Goal: Task Accomplishment & Management: Manage account settings

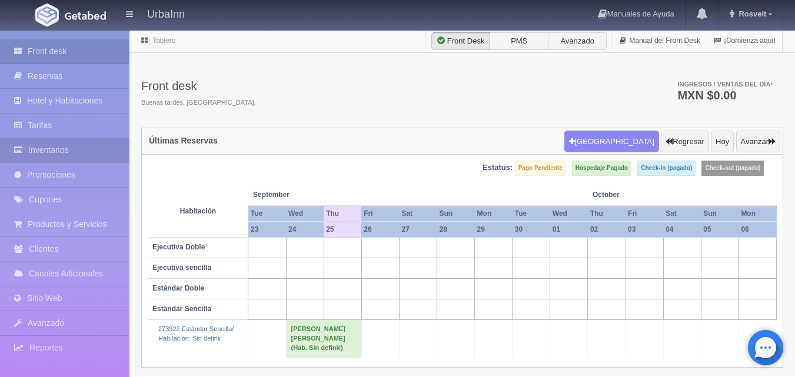
click at [55, 157] on link "Inventarios" at bounding box center [64, 150] width 129 height 24
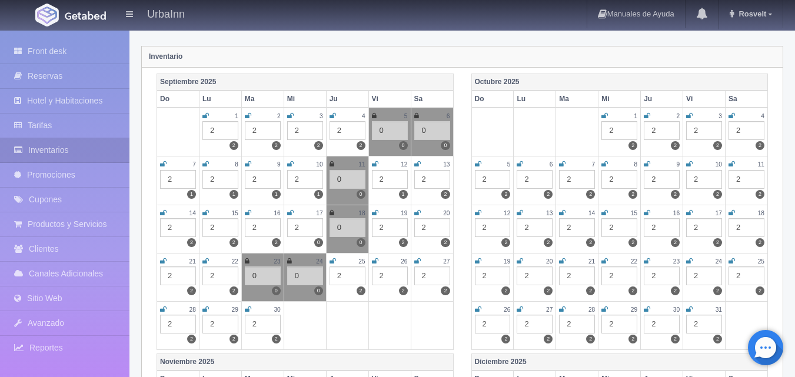
scroll to position [157, 0]
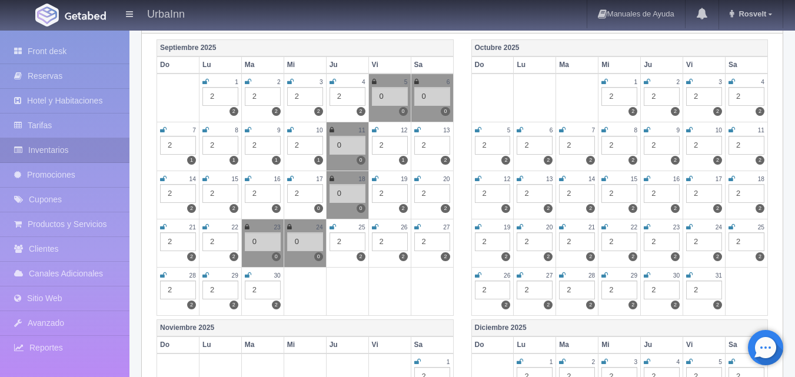
drag, startPoint x: 331, startPoint y: 220, endPoint x: 334, endPoint y: 230, distance: 10.6
click at [334, 228] on td "25 2 2" at bounding box center [347, 243] width 42 height 48
click at [334, 230] on icon at bounding box center [333, 227] width 6 height 7
click at [339, 237] on div "2" at bounding box center [348, 242] width 36 height 19
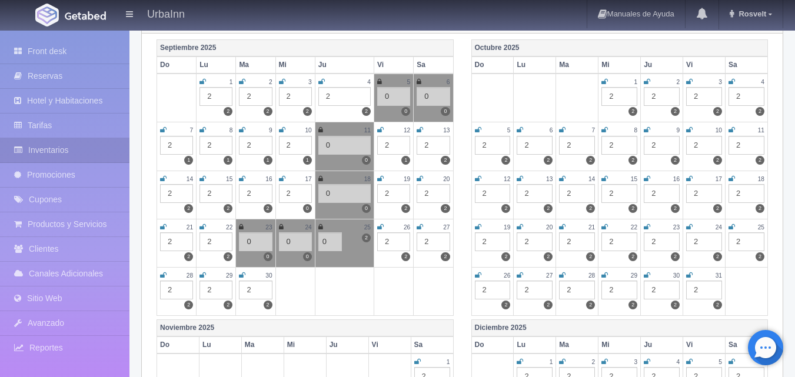
type input "0"
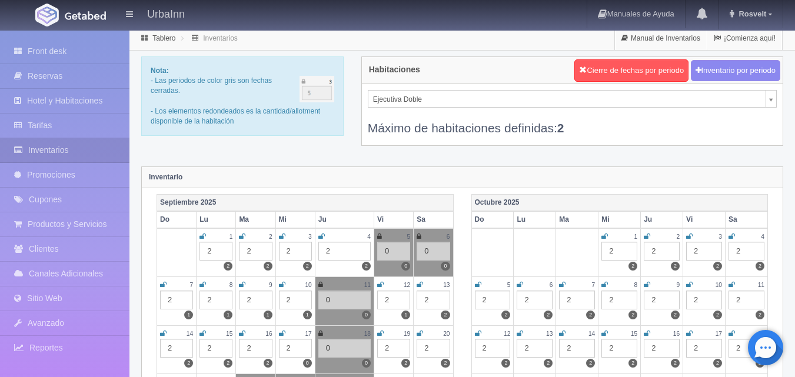
scroll to position [0, 0]
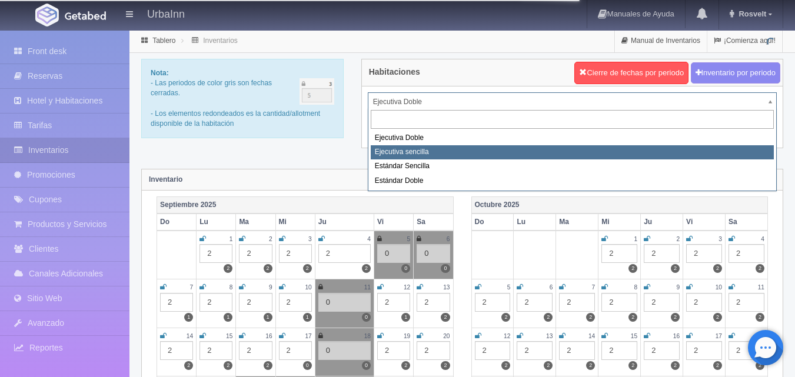
select select "1738"
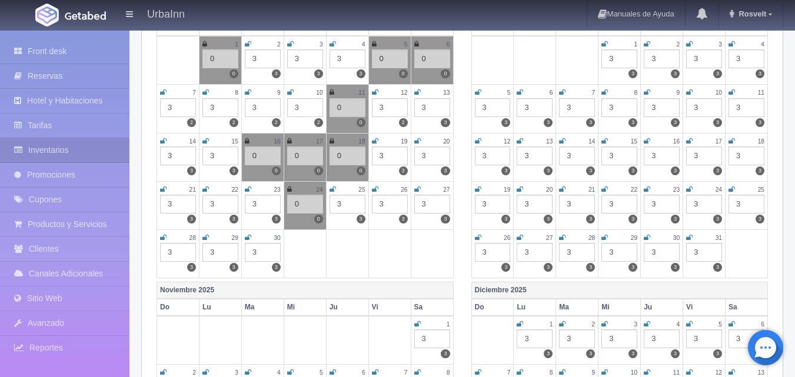
scroll to position [196, 0]
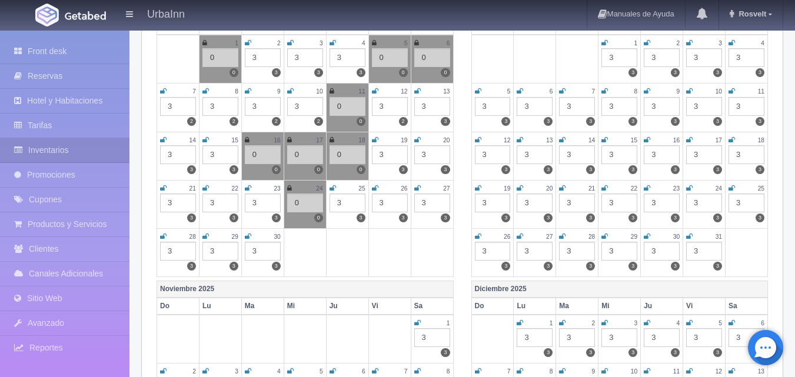
click at [333, 188] on icon at bounding box center [333, 188] width 6 height 7
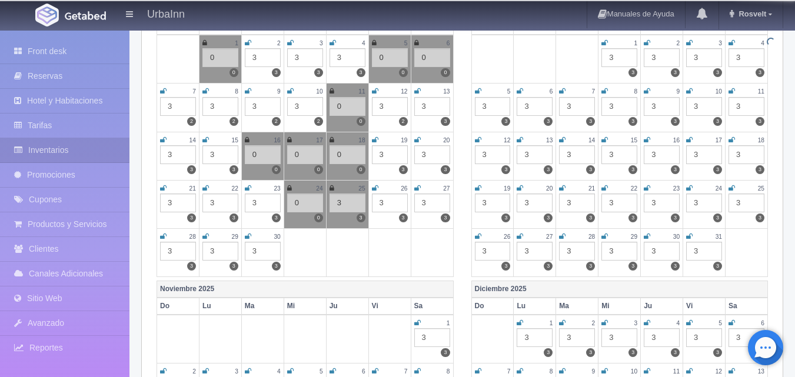
click at [337, 201] on div "3" at bounding box center [348, 203] width 36 height 19
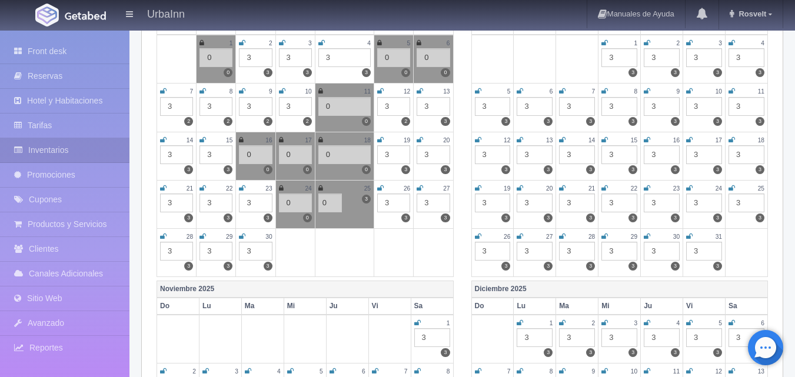
type input "0"
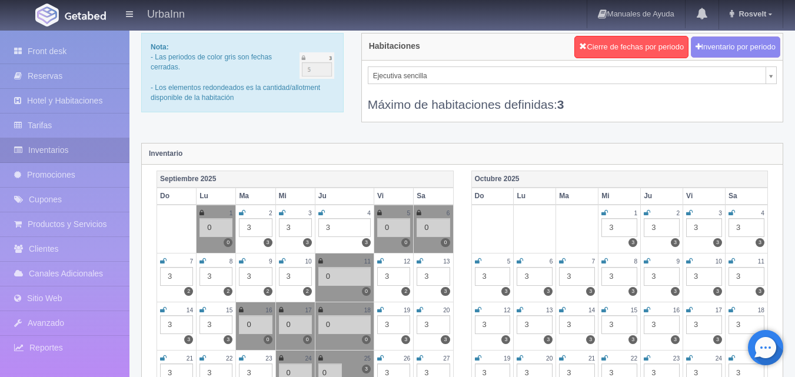
scroll to position [0, 0]
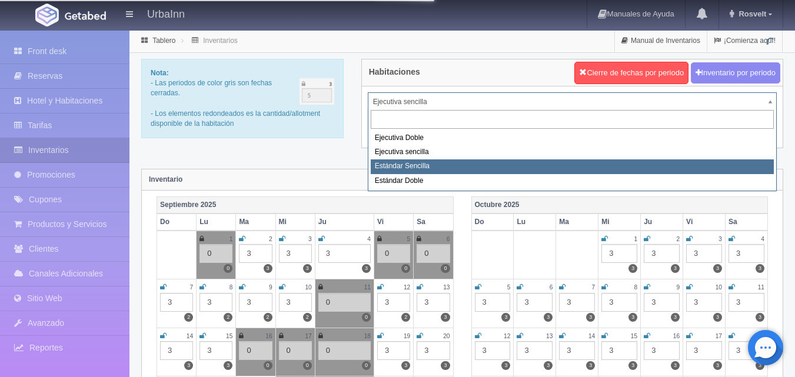
select select "1739"
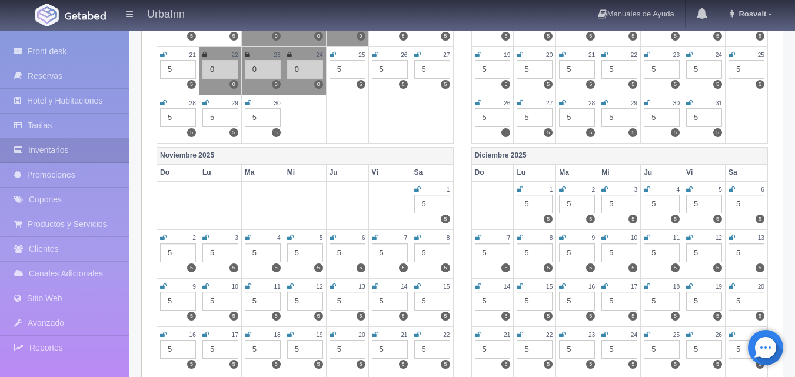
scroll to position [334, 0]
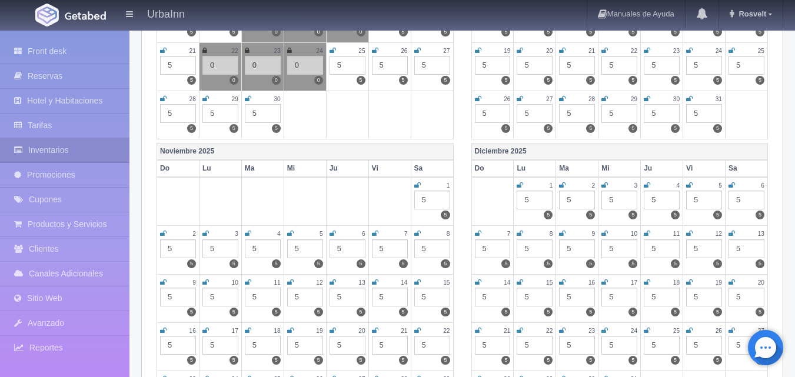
click at [333, 54] on link at bounding box center [333, 51] width 6 height 10
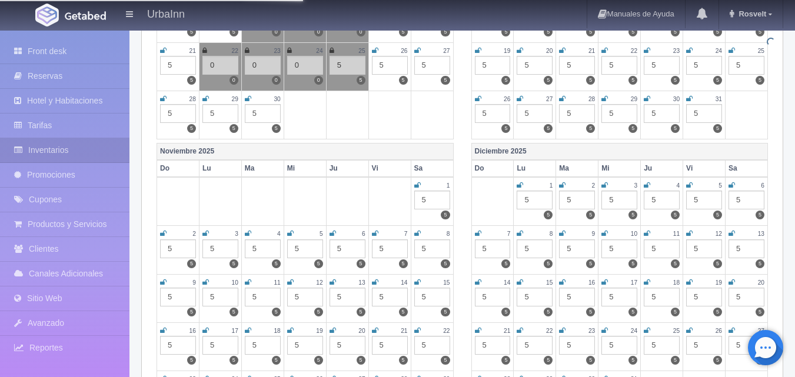
click at [333, 51] on icon at bounding box center [332, 50] width 5 height 7
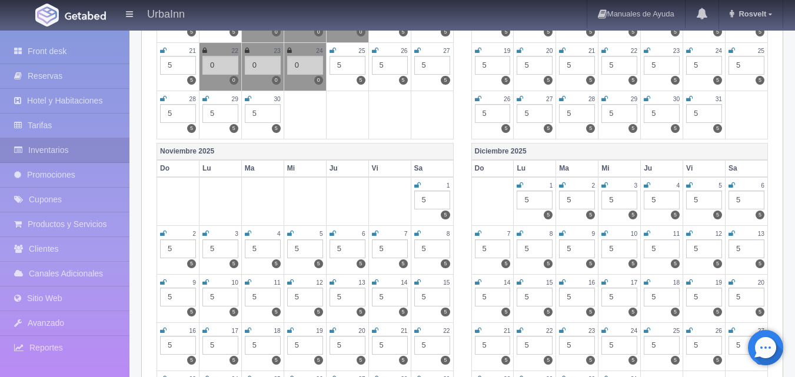
click at [334, 48] on icon at bounding box center [333, 50] width 6 height 7
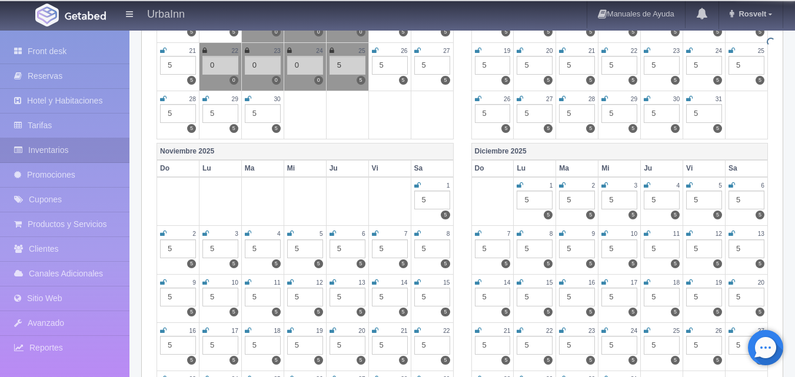
click at [338, 64] on div "5" at bounding box center [348, 65] width 36 height 19
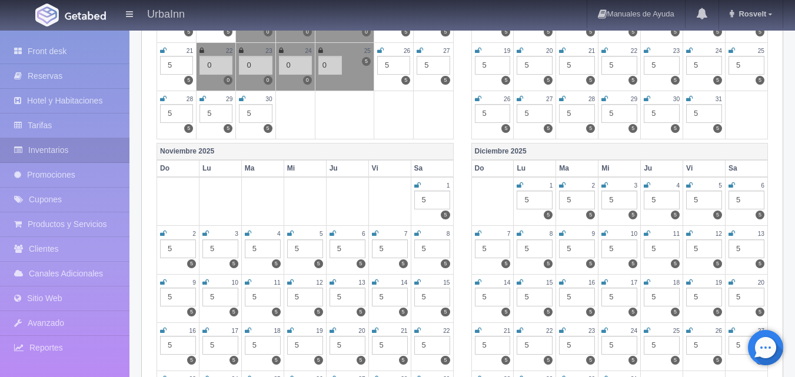
type input "0"
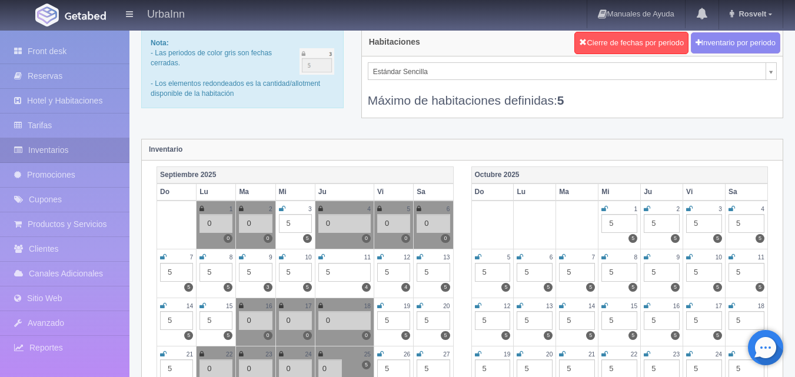
scroll to position [19, 0]
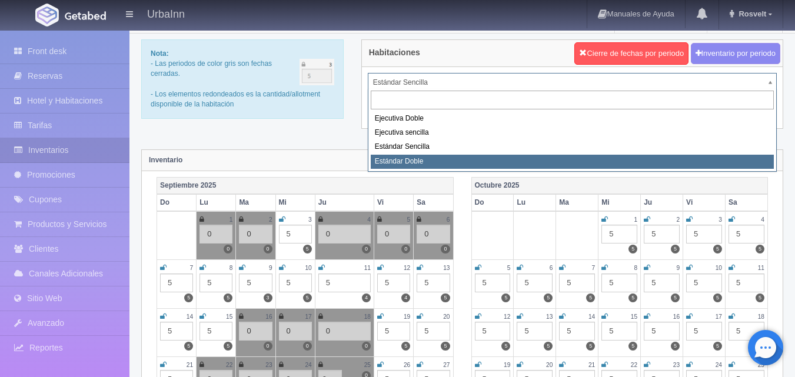
select select "1740"
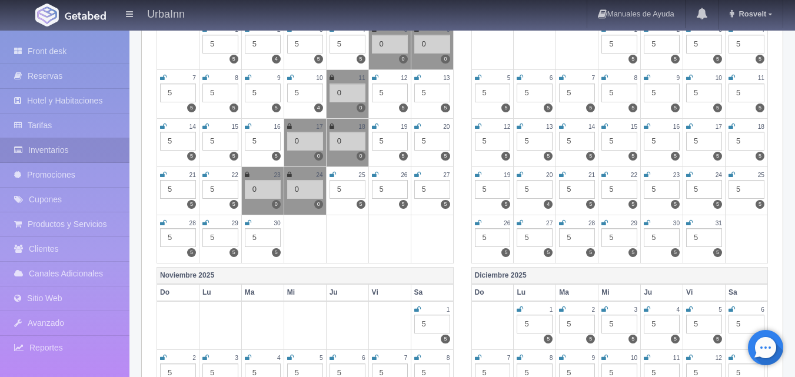
scroll to position [216, 0]
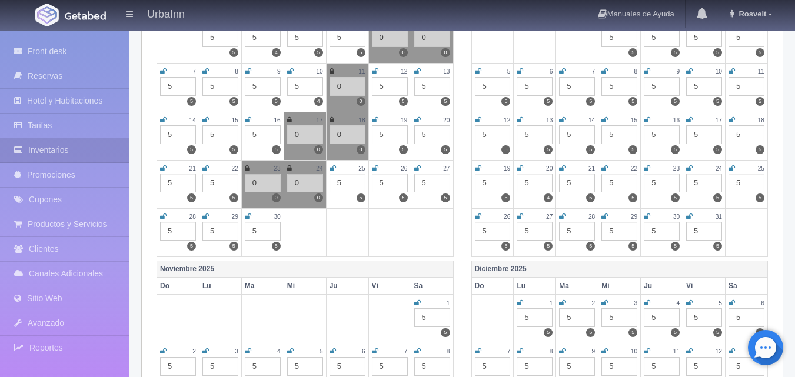
click at [331, 167] on icon at bounding box center [333, 168] width 6 height 7
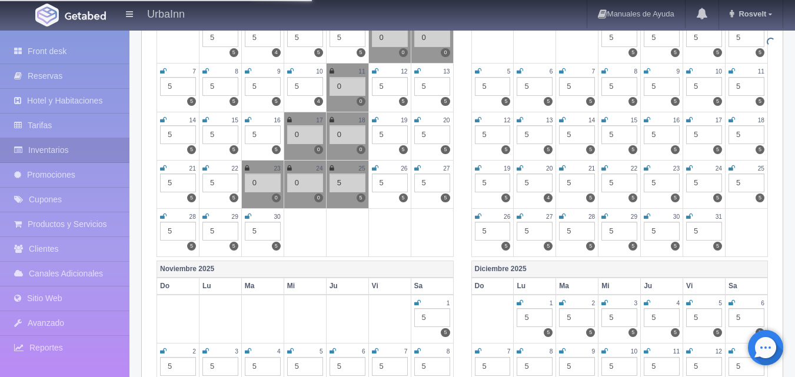
click at [341, 182] on div "5" at bounding box center [348, 183] width 36 height 19
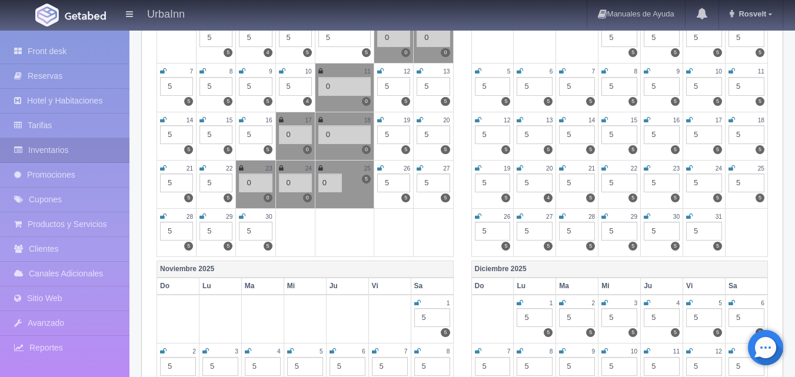
type input "0"
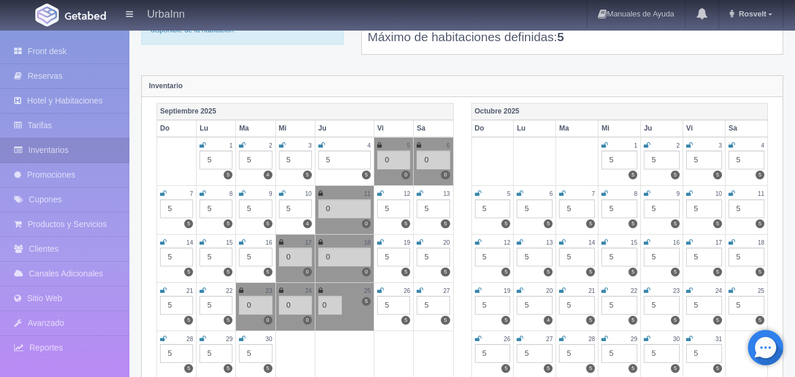
scroll to position [0, 0]
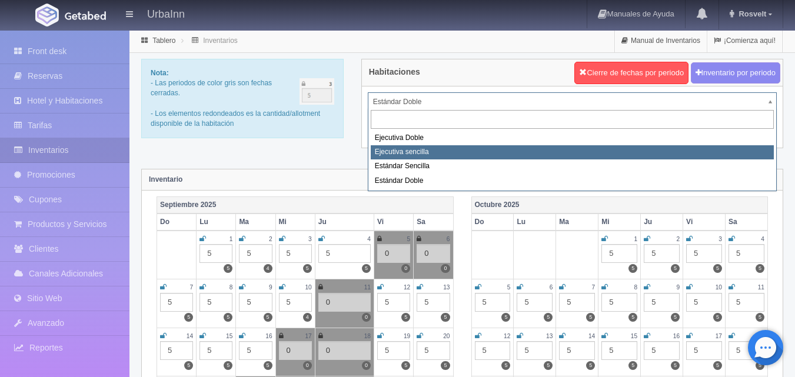
select select "1738"
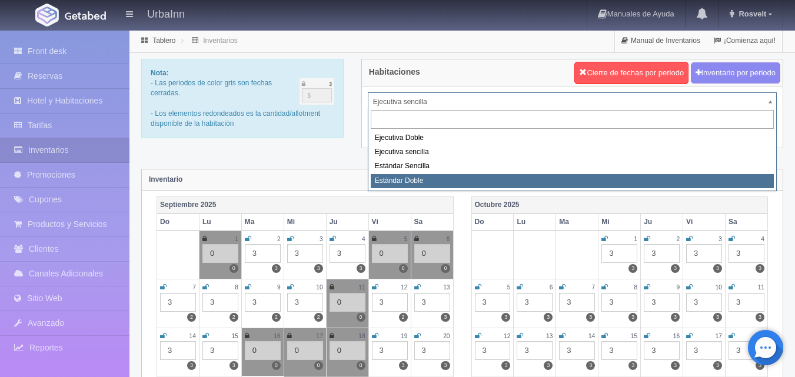
select select "1740"
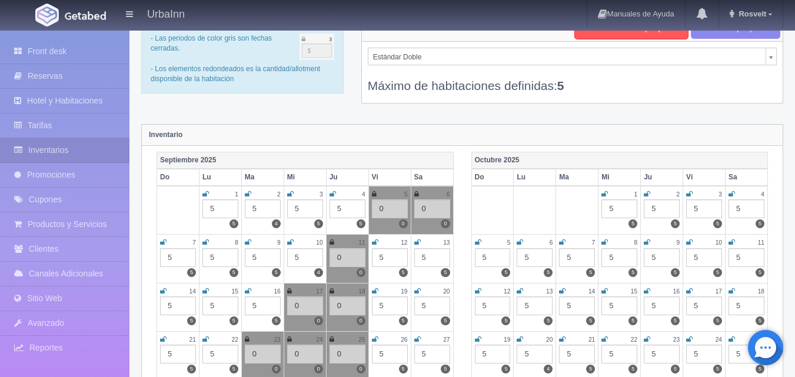
scroll to position [39, 0]
